Goal: Find specific fact: Find contact information

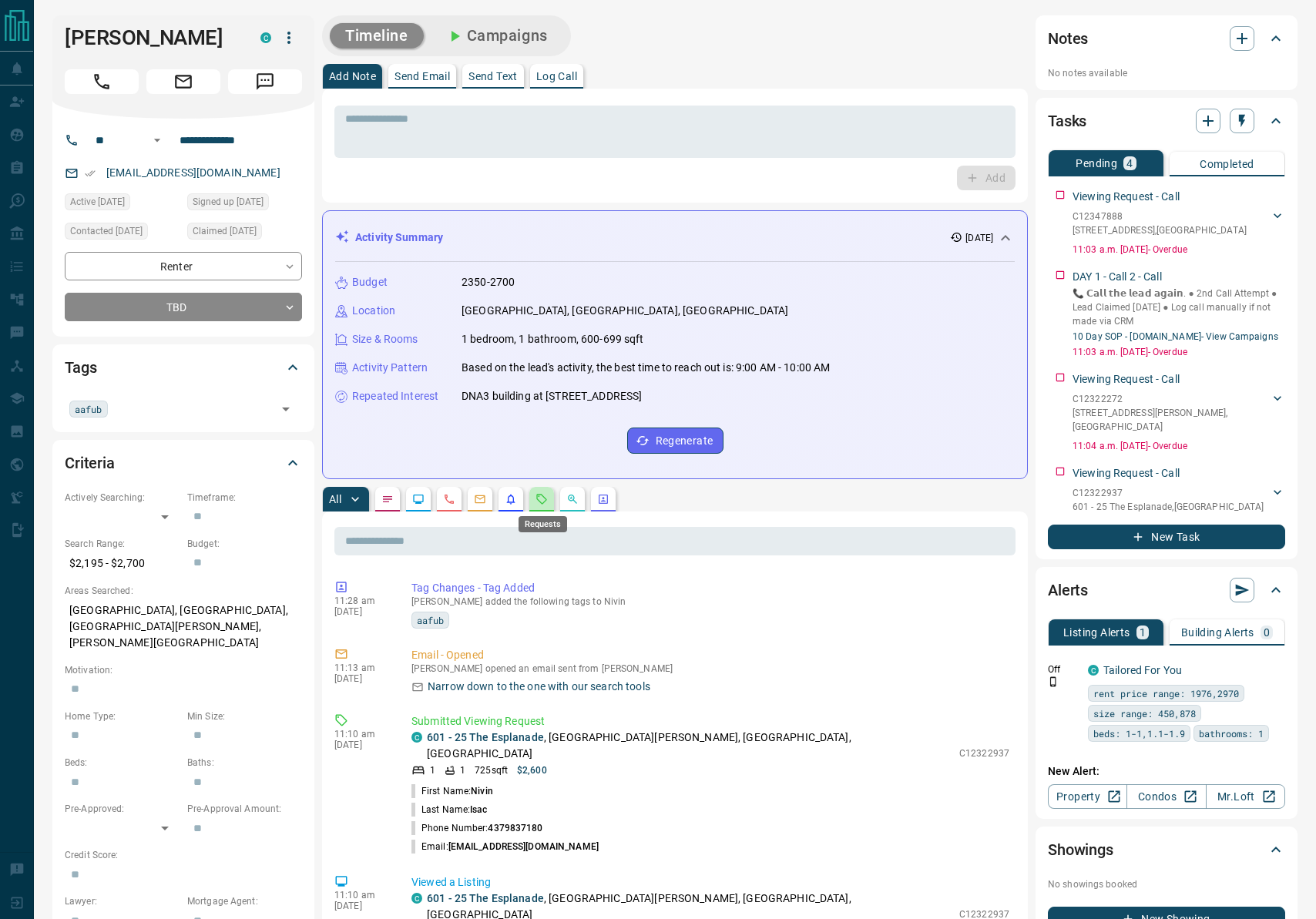
click at [541, 497] on icon "Requests" at bounding box center [542, 499] width 12 height 12
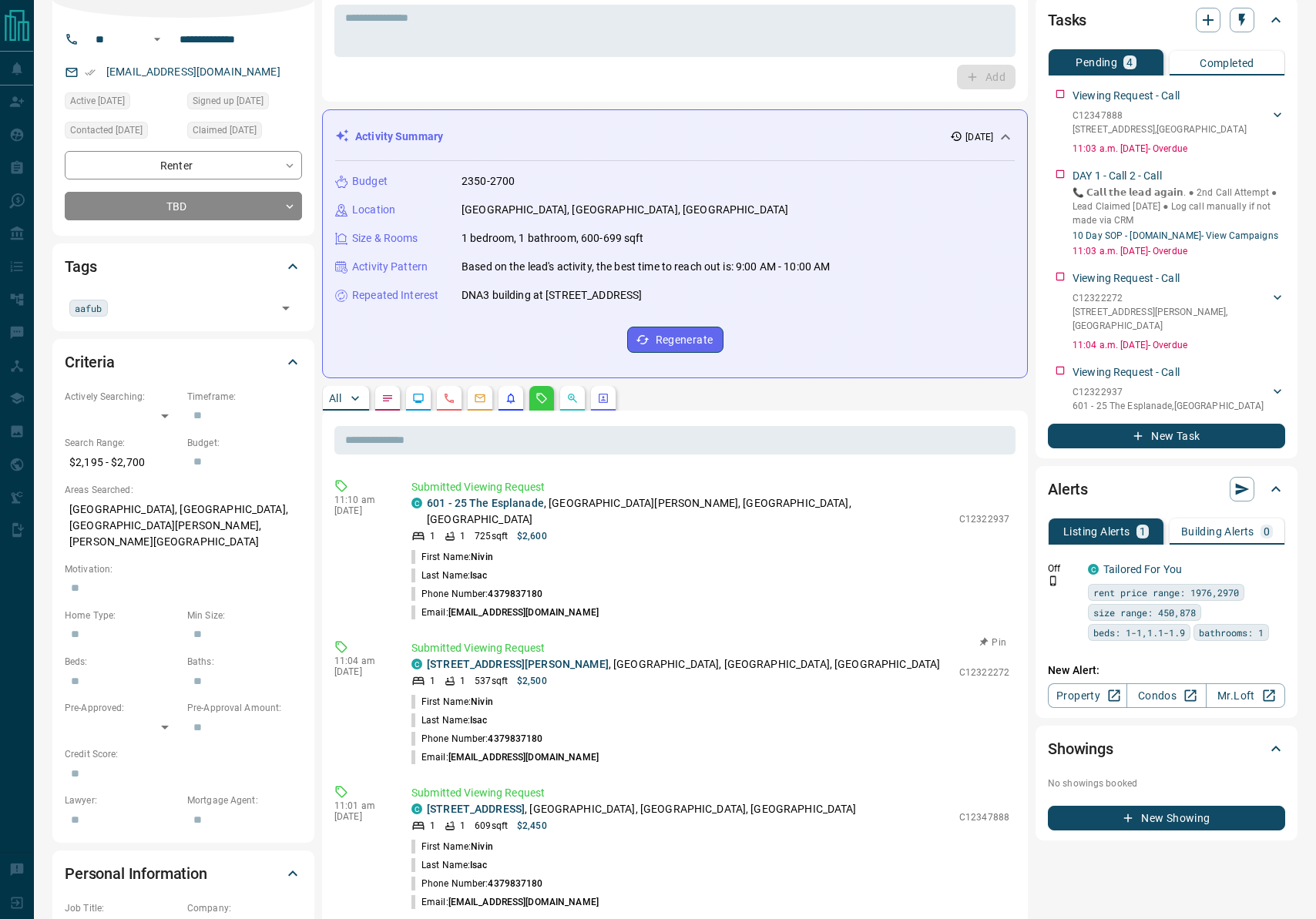
scroll to position [56, 0]
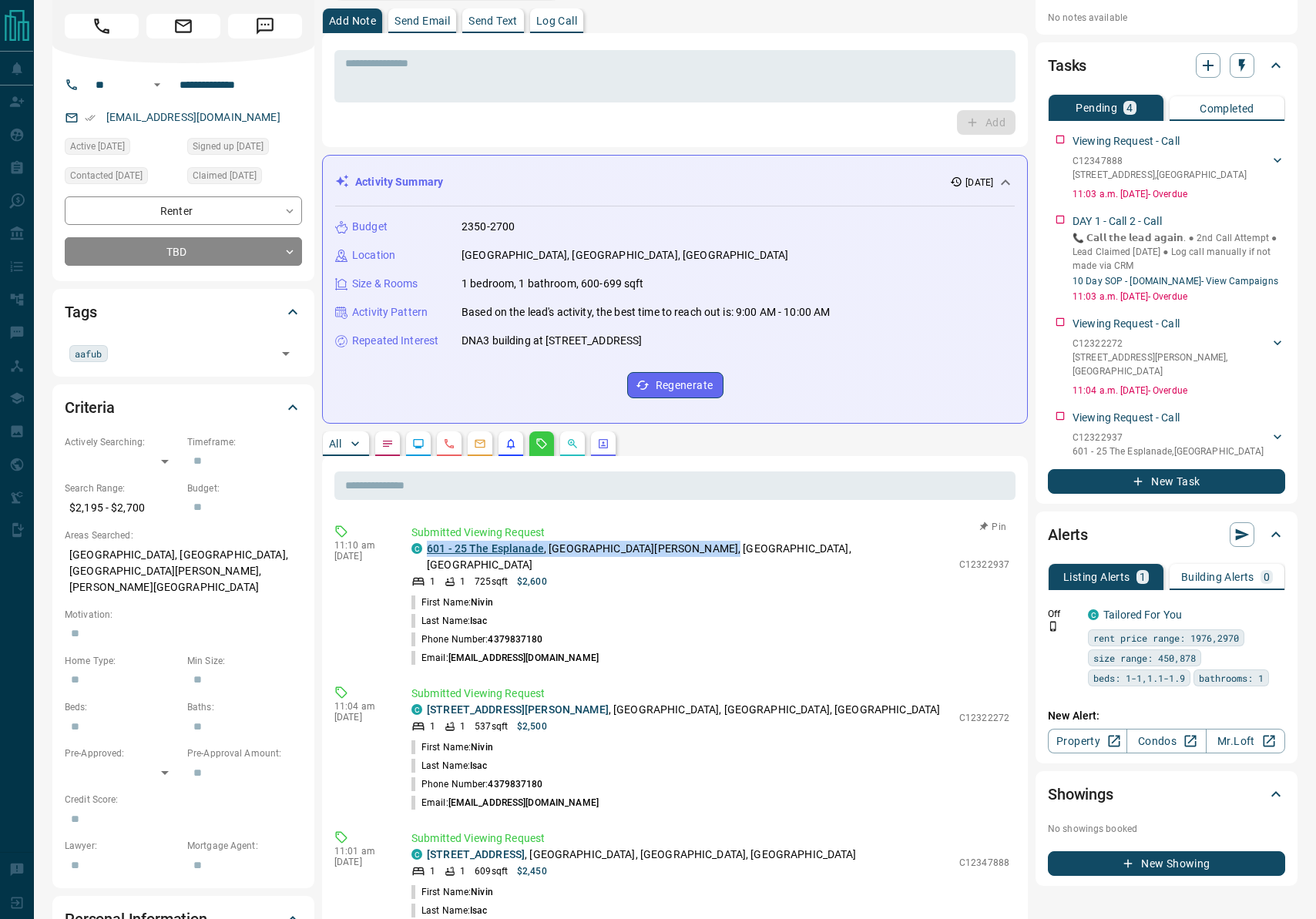
drag, startPoint x: 722, startPoint y: 549, endPoint x: 429, endPoint y: 549, distance: 293.0
click at [426, 549] on div "C [STREET_ADDRESS][PERSON_NAME]" at bounding box center [681, 556] width 540 height 32
copy p "[STREET_ADDRESS][PERSON_NAME]"
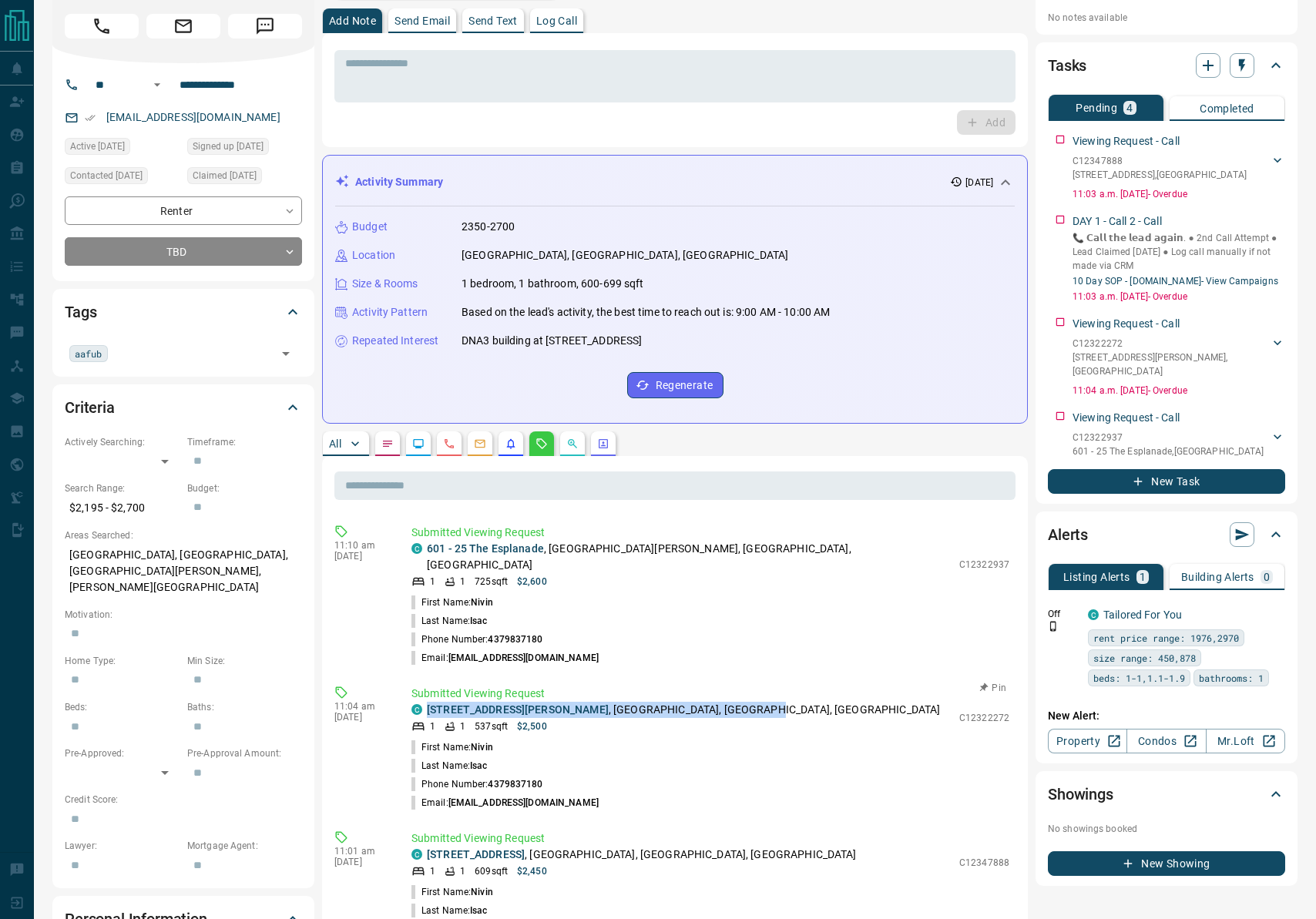
drag, startPoint x: 670, startPoint y: 692, endPoint x: 424, endPoint y: 695, distance: 246.0
click at [425, 702] on div "C 619 - [STREET_ADDRESS][PERSON_NAME]" at bounding box center [681, 710] width 540 height 17
copy p "[STREET_ADDRESS][PERSON_NAME]"
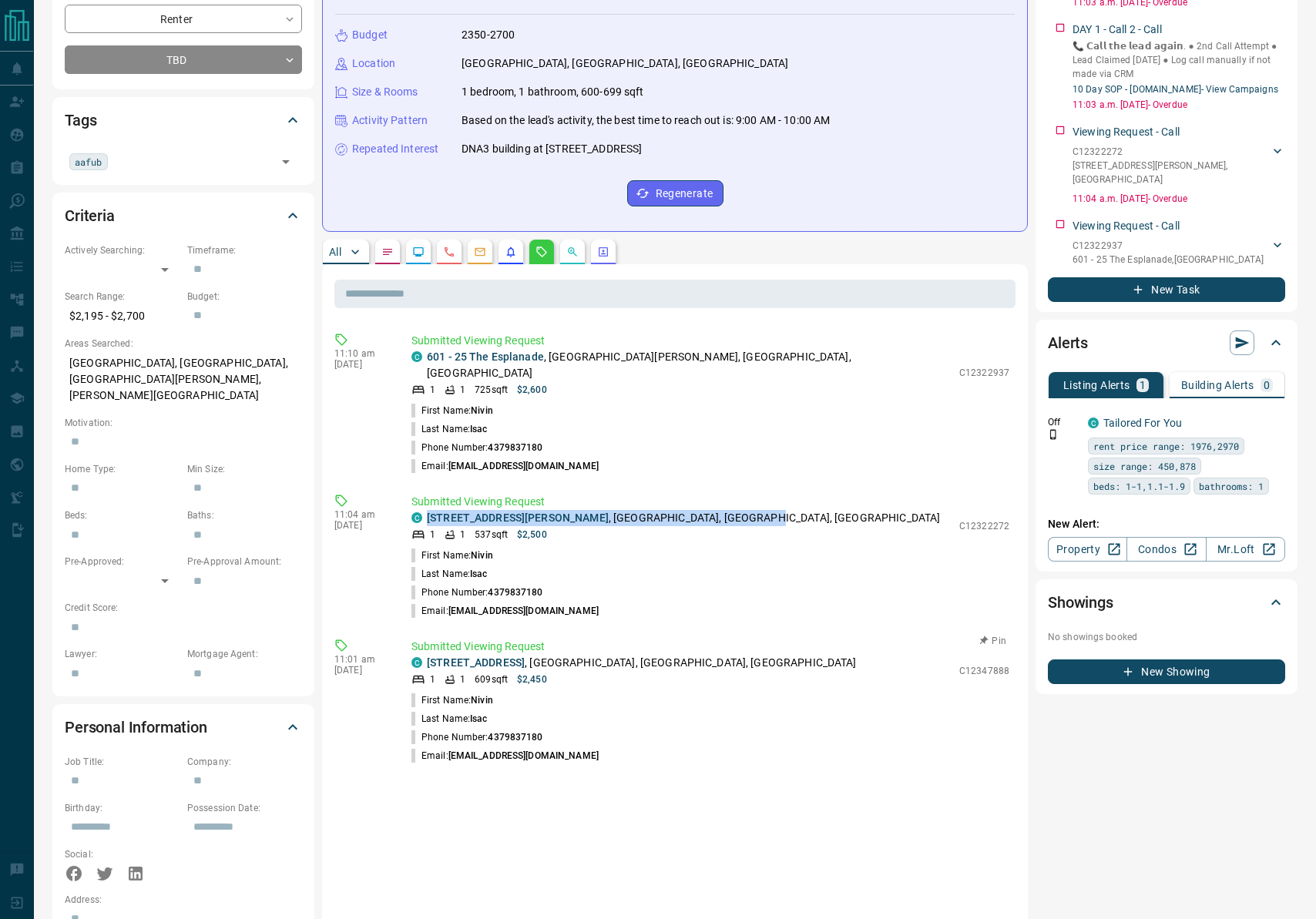
scroll to position [255, 0]
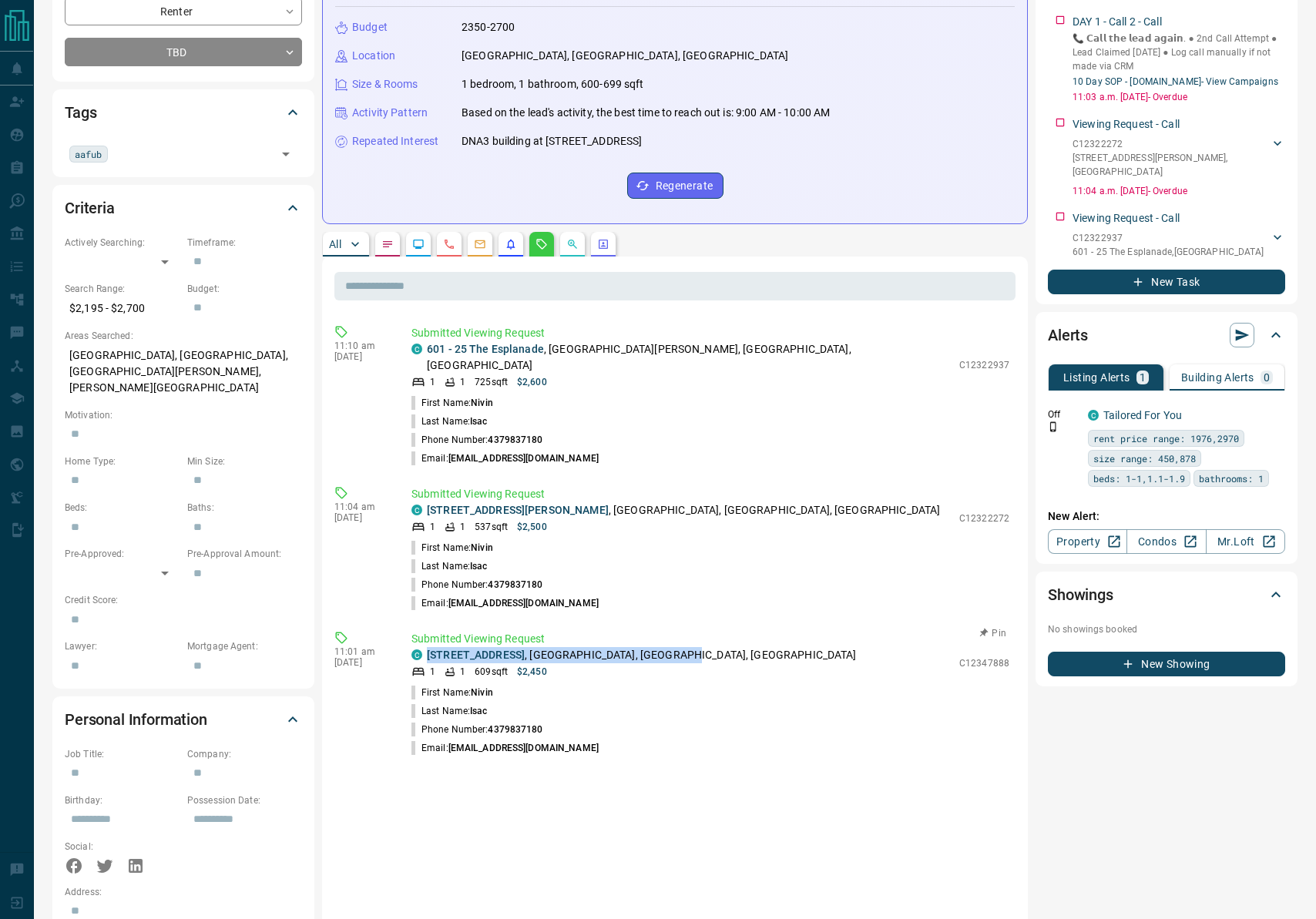
drag, startPoint x: 713, startPoint y: 636, endPoint x: 421, endPoint y: 638, distance: 292.0
click at [421, 647] on div "C [STREET_ADDRESS]" at bounding box center [681, 655] width 540 height 17
copy p "[STREET_ADDRESS]"
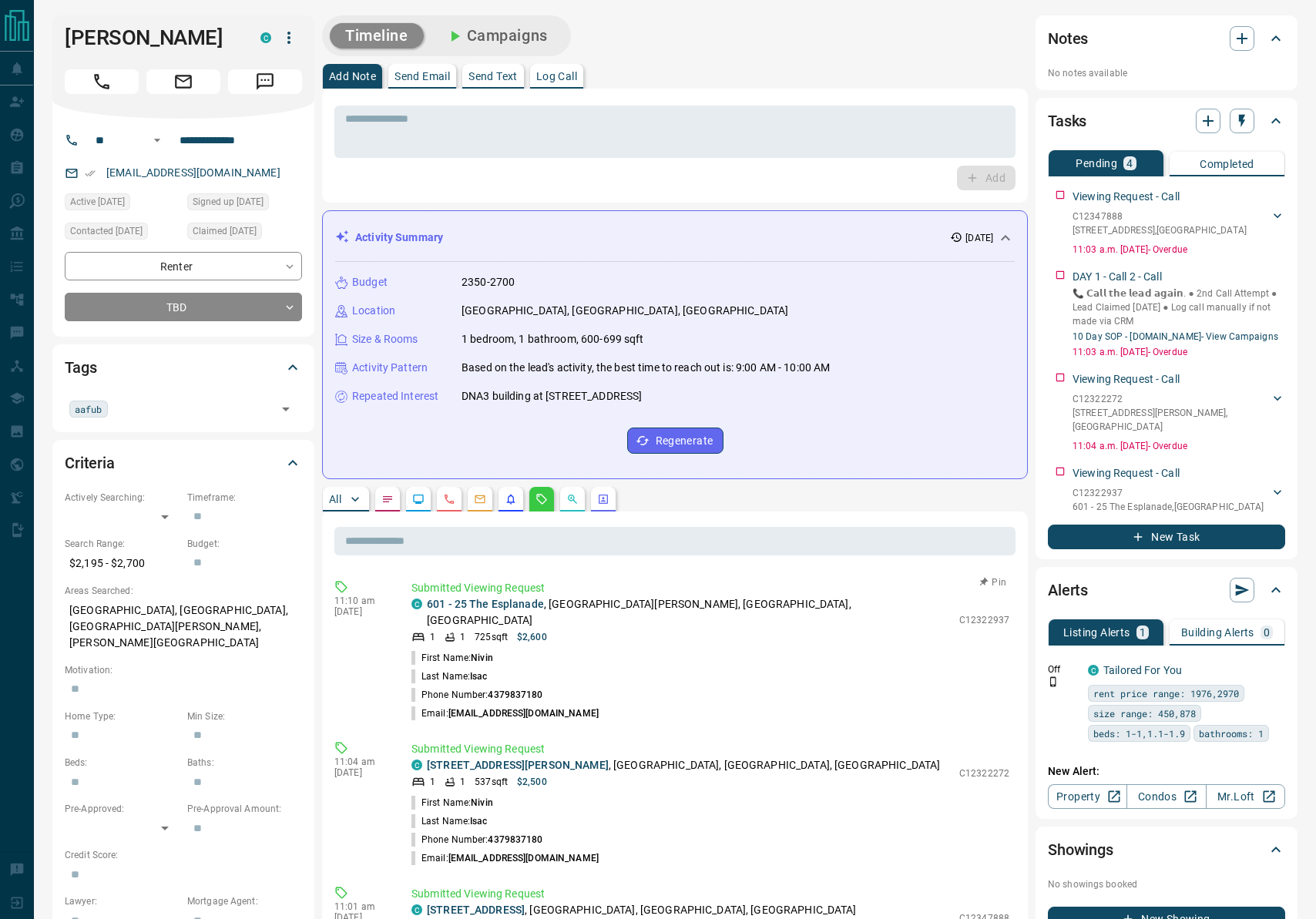
drag, startPoint x: 805, startPoint y: 684, endPoint x: 665, endPoint y: 664, distance: 141.4
click at [805, 685] on li "Phone Number: [PHONE_NUMBER]" at bounding box center [710, 694] width 597 height 18
click at [505, 598] on link "601 - 25 The Esplanade" at bounding box center [485, 603] width 117 height 12
click at [682, 667] on li "Last Name: [PERSON_NAME]" at bounding box center [710, 676] width 597 height 18
click at [519, 759] on link "[STREET_ADDRESS][PERSON_NAME]" at bounding box center [517, 765] width 181 height 12
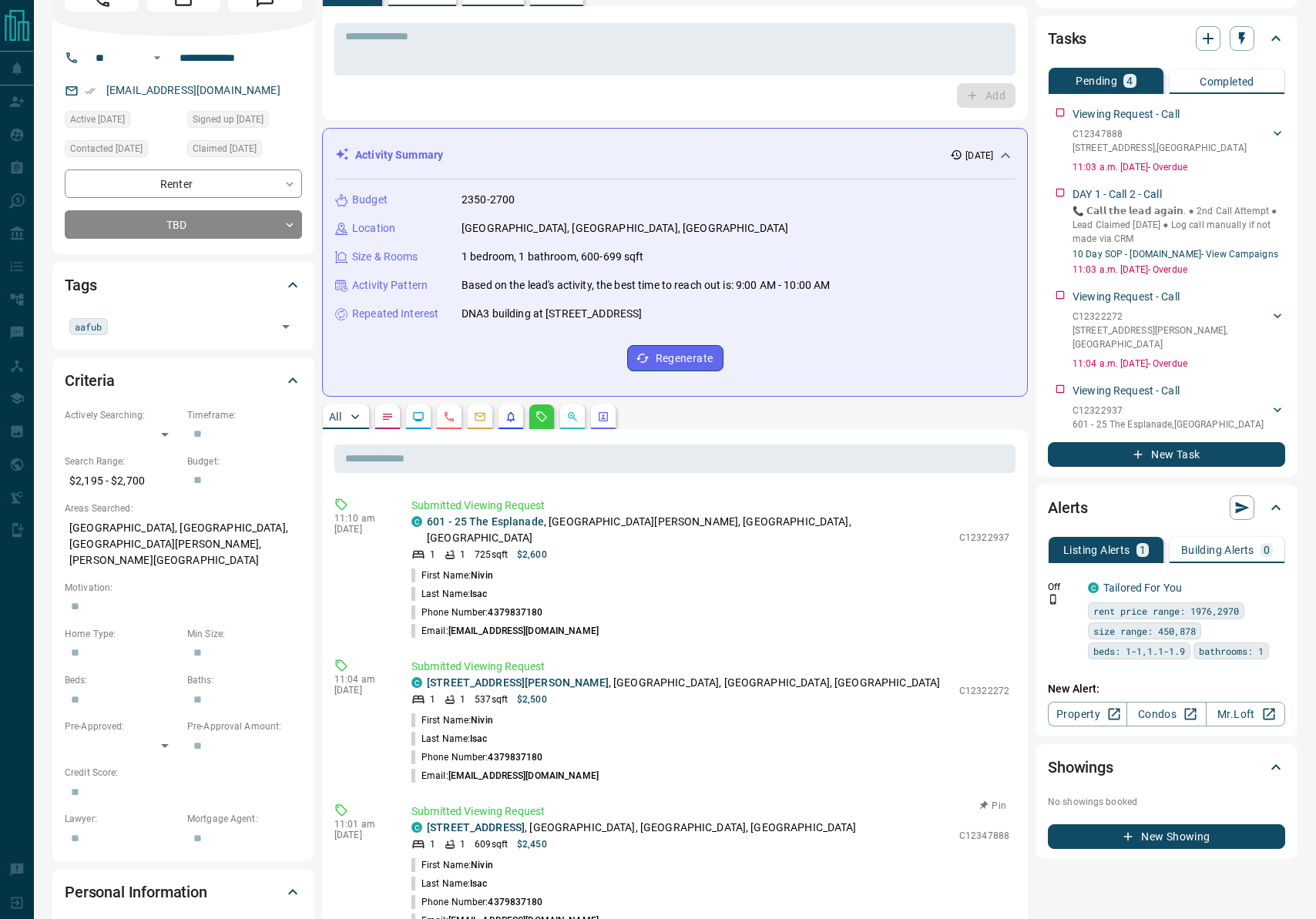
scroll to position [135, 0]
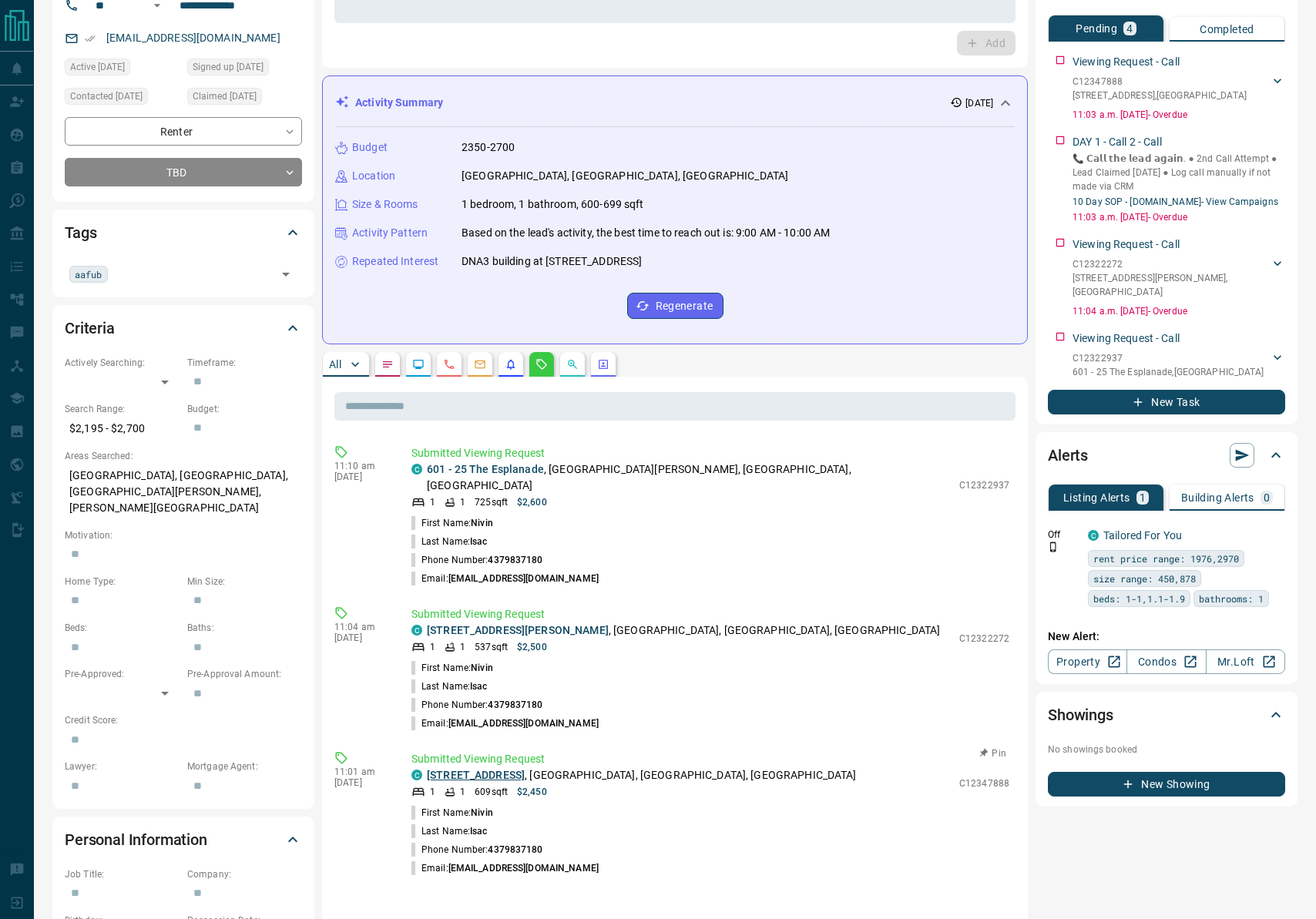
click at [503, 768] on link "[STREET_ADDRESS]" at bounding box center [475, 774] width 98 height 12
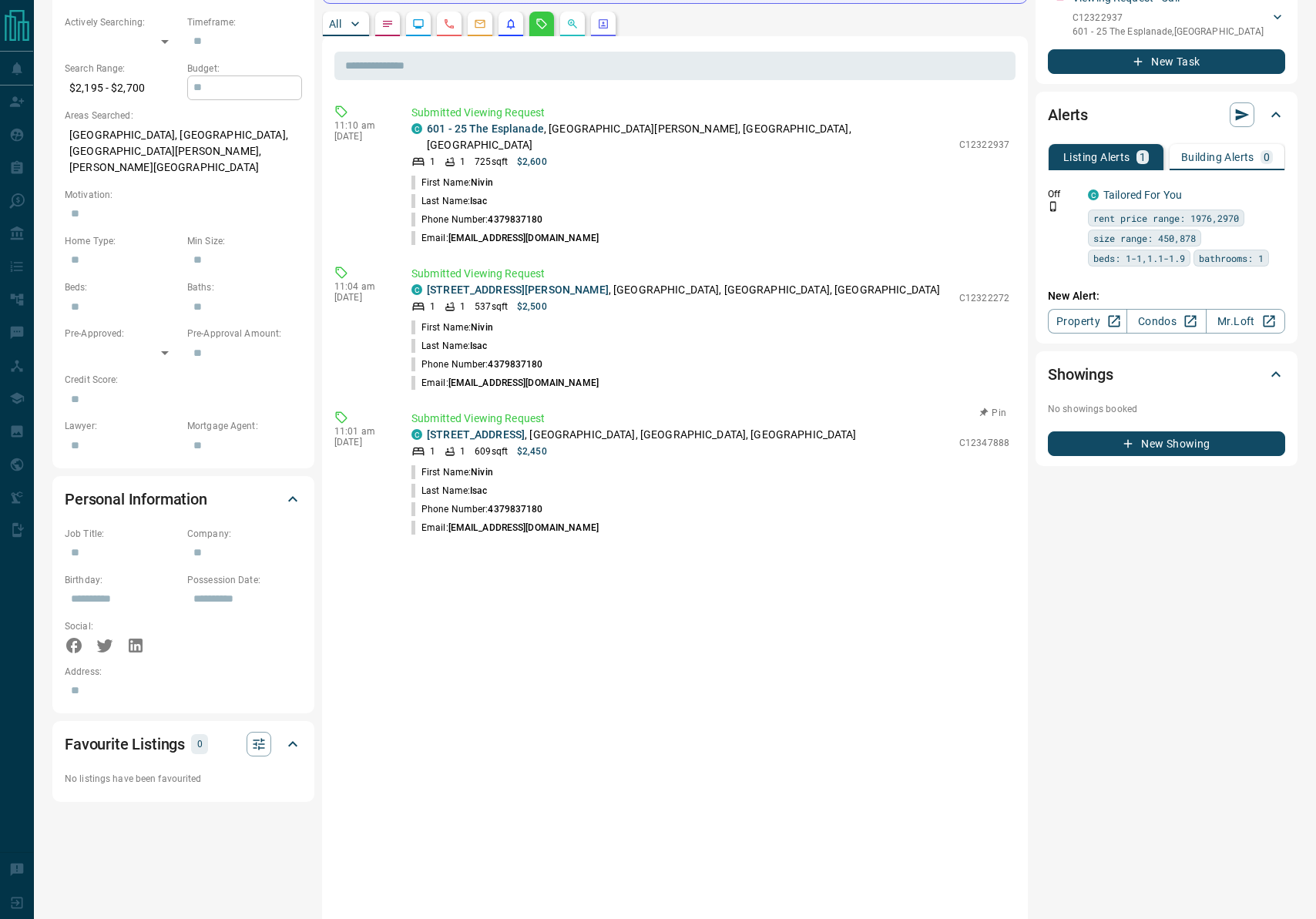
scroll to position [440, 0]
